Goal: Transaction & Acquisition: Purchase product/service

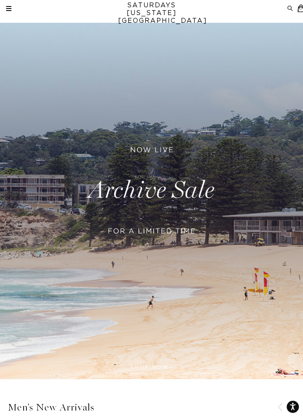
click at [179, 9] on link "SATURDAYS NEW YORK CITY" at bounding box center [151, 13] width 67 height 23
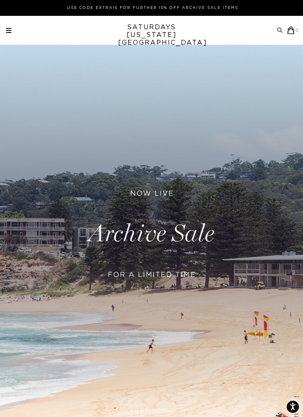
click at [13, 28] on div "Archive Sale Men's Tees Shirts Shorts Swim Knitwear Pants Sweats" at bounding box center [152, 30] width 293 height 8
click at [15, 26] on div "Archive Sale Men's Tees Shirts Shorts Swim Knitwear Pants Sweats" at bounding box center [152, 30] width 293 height 8
click at [15, 28] on div "Archive Sale Men's Tees Shirts Shorts Swim Knitwear Pants Sweats" at bounding box center [152, 30] width 293 height 8
click at [9, 30] on span at bounding box center [8, 30] width 5 height 1
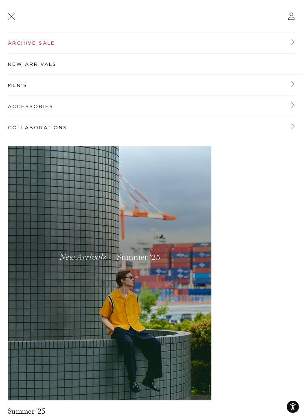
click at [35, 39] on link "Archive Sale" at bounding box center [151, 43] width 287 height 21
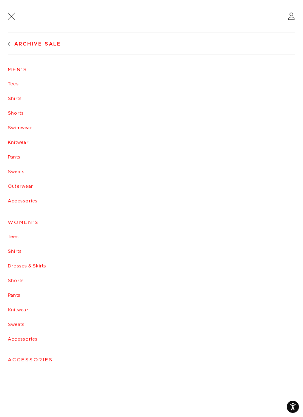
click at [16, 86] on link "Tees" at bounding box center [151, 84] width 287 height 5
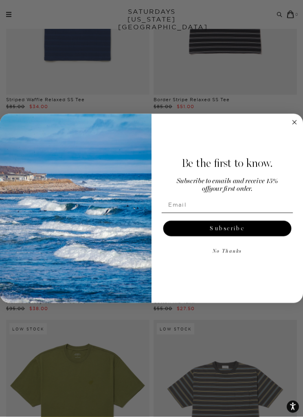
click at [293, 127] on circle "Close dialog" at bounding box center [294, 122] width 9 height 9
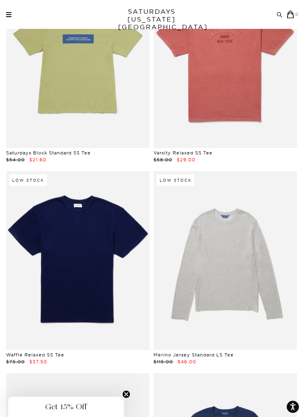
scroll to position [3378, 0]
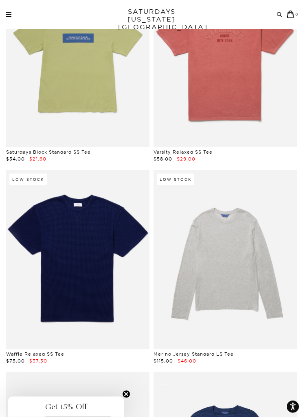
click at [275, 221] on link at bounding box center [224, 260] width 143 height 179
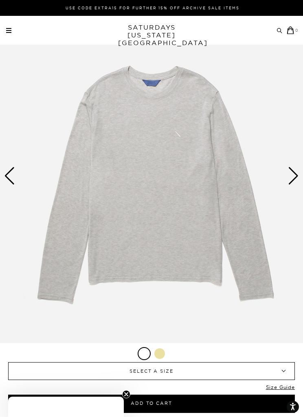
scroll to position [94, 0]
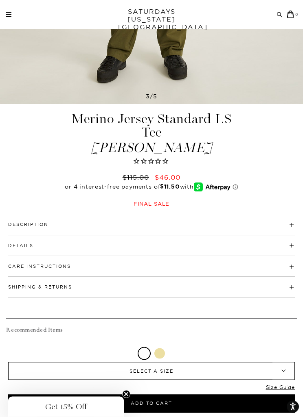
click at [270, 220] on h4 "Description" at bounding box center [151, 221] width 286 height 13
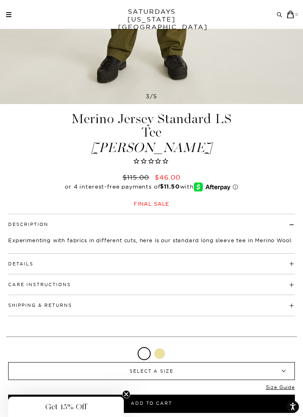
click at [271, 263] on h4 "Details" at bounding box center [151, 260] width 286 height 13
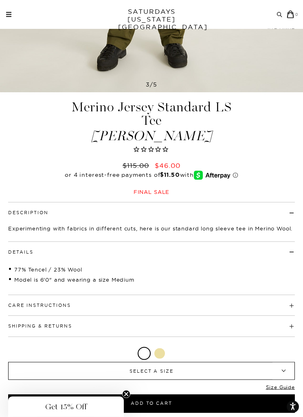
scroll to position [326, 0]
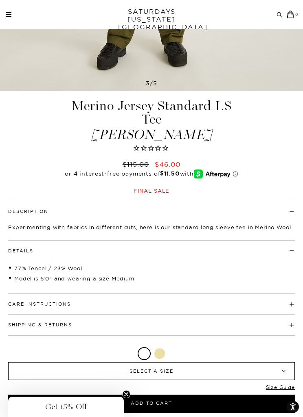
click at [262, 303] on h4 "Care Instructions" at bounding box center [151, 300] width 286 height 13
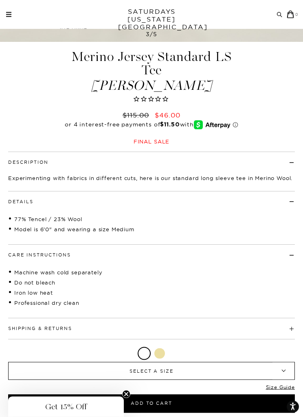
scroll to position [487, 0]
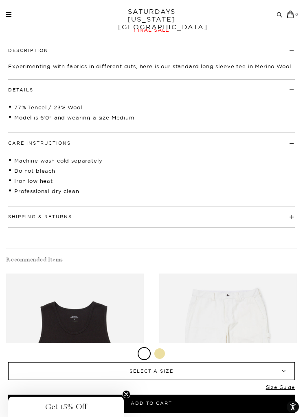
click at [225, 380] on span "SELECT A SIZE" at bounding box center [151, 371] width 249 height 17
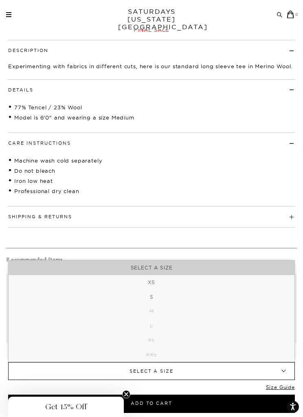
click at [271, 217] on h4 "Shipping & Returns" at bounding box center [151, 213] width 286 height 13
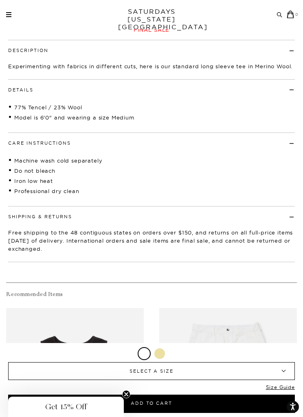
click at [161, 359] on div at bounding box center [159, 354] width 11 height 11
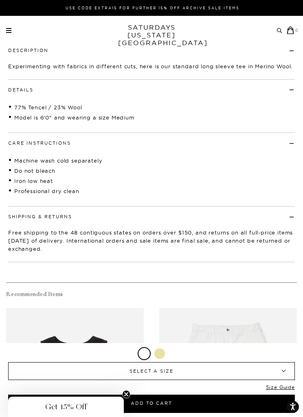
scroll to position [0, 0]
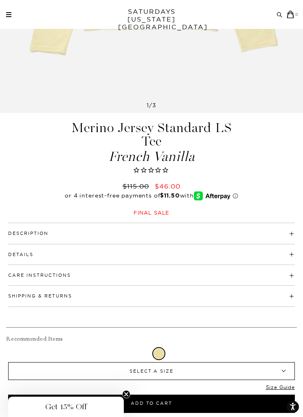
scroll to position [299, 0]
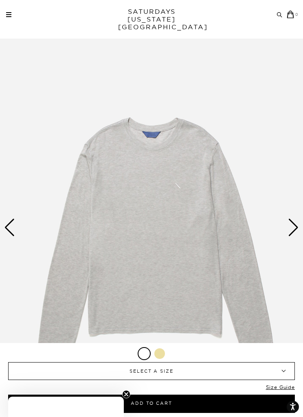
scroll to position [513, 0]
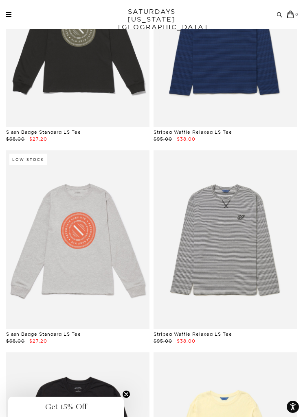
scroll to position [3804, 0]
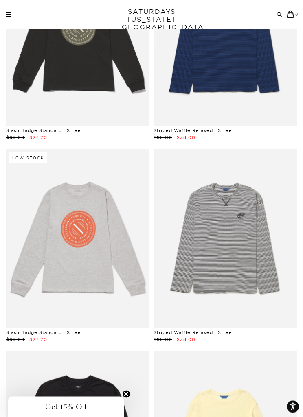
click at [225, 235] on link at bounding box center [224, 238] width 143 height 179
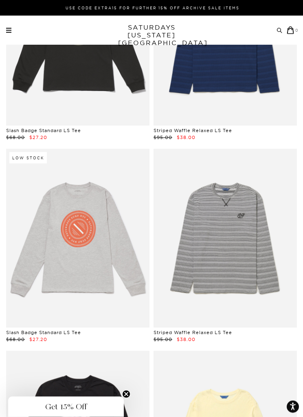
scroll to position [0, 0]
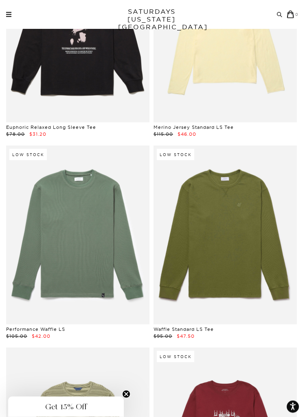
scroll to position [4215, 0]
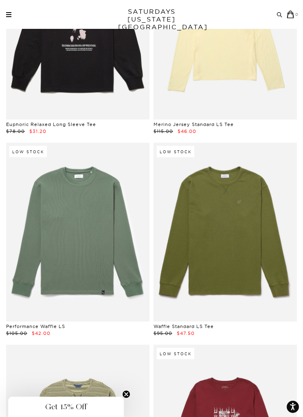
click at [49, 212] on link at bounding box center [77, 232] width 143 height 179
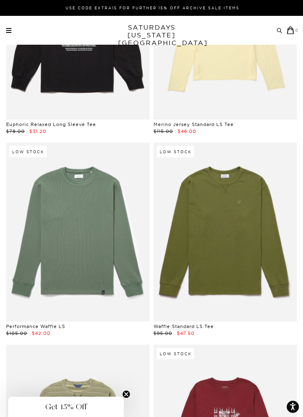
scroll to position [0, 0]
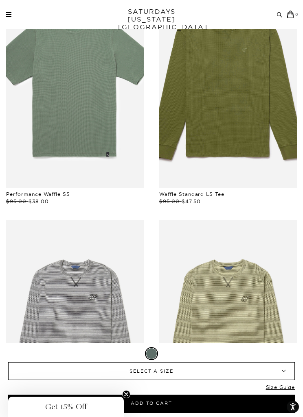
scroll to position [666, 0]
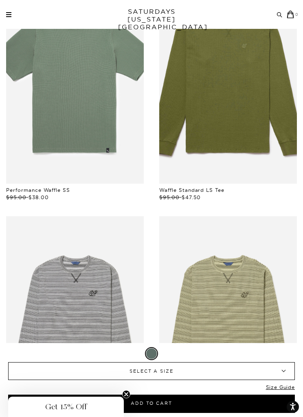
click at [55, 380] on span "SELECT A SIZE" at bounding box center [151, 371] width 249 height 17
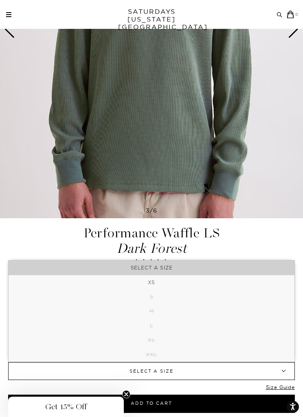
scroll to position [163, 0]
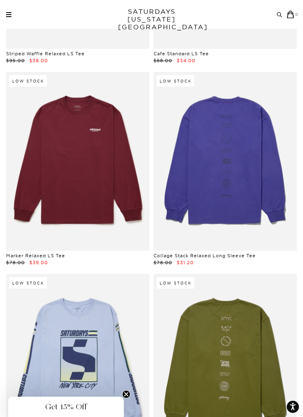
scroll to position [4701, 0]
